Goal: Task Accomplishment & Management: Use online tool/utility

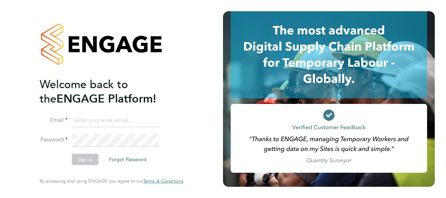
type input "[EMAIL_ADDRESS][DOMAIN_NAME]"
click at [121, 128] on li "Email [EMAIL_ADDRESS][DOMAIN_NAME]" at bounding box center [108, 124] width 137 height 20
click at [86, 156] on button "Sign In" at bounding box center [85, 158] width 27 height 11
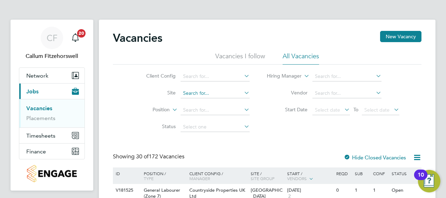
click at [201, 94] on input at bounding box center [214, 93] width 69 height 10
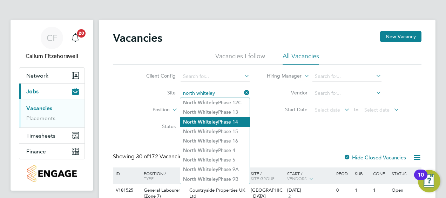
click at [231, 120] on li "North Whiteley Phase 14" at bounding box center [214, 121] width 69 height 9
type input "North Whiteley Phase 14"
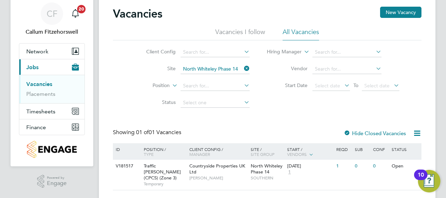
scroll to position [35, 0]
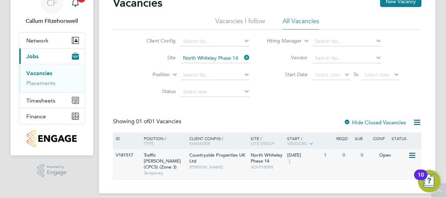
click at [210, 160] on div "Countryside Properties UK Ltd Tony Sweeney" at bounding box center [217, 161] width 61 height 24
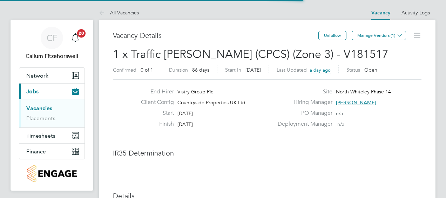
scroll to position [21, 49]
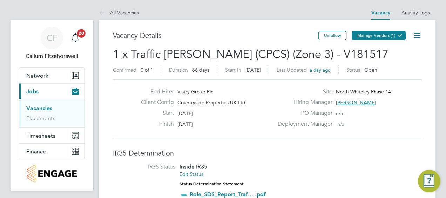
click at [399, 33] on icon at bounding box center [399, 35] width 5 height 5
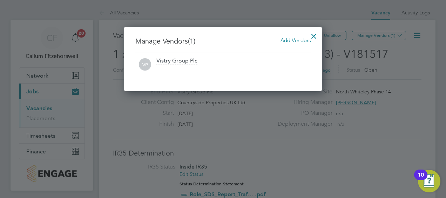
scroll to position [64, 198]
click at [288, 40] on span "Add Vendors" at bounding box center [295, 40] width 30 height 7
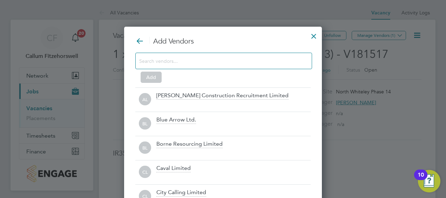
scroll to position [195, 198]
click at [251, 62] on input at bounding box center [218, 60] width 158 height 9
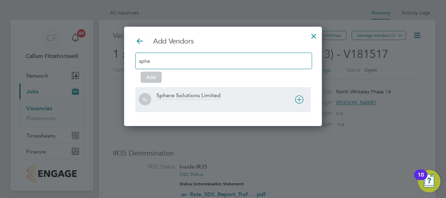
type input "sphe"
click at [301, 100] on icon at bounding box center [299, 99] width 9 height 9
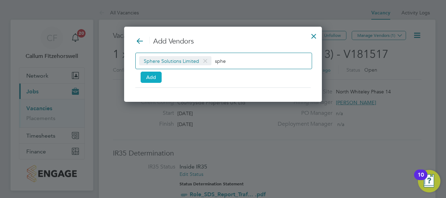
click at [146, 74] on button "Add" at bounding box center [150, 76] width 21 height 11
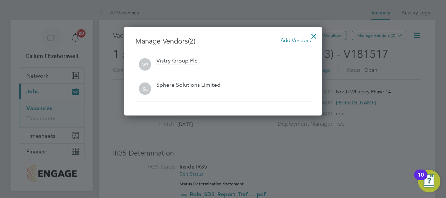
click at [313, 31] on div at bounding box center [313, 34] width 13 height 13
